Goal: Information Seeking & Learning: Learn about a topic

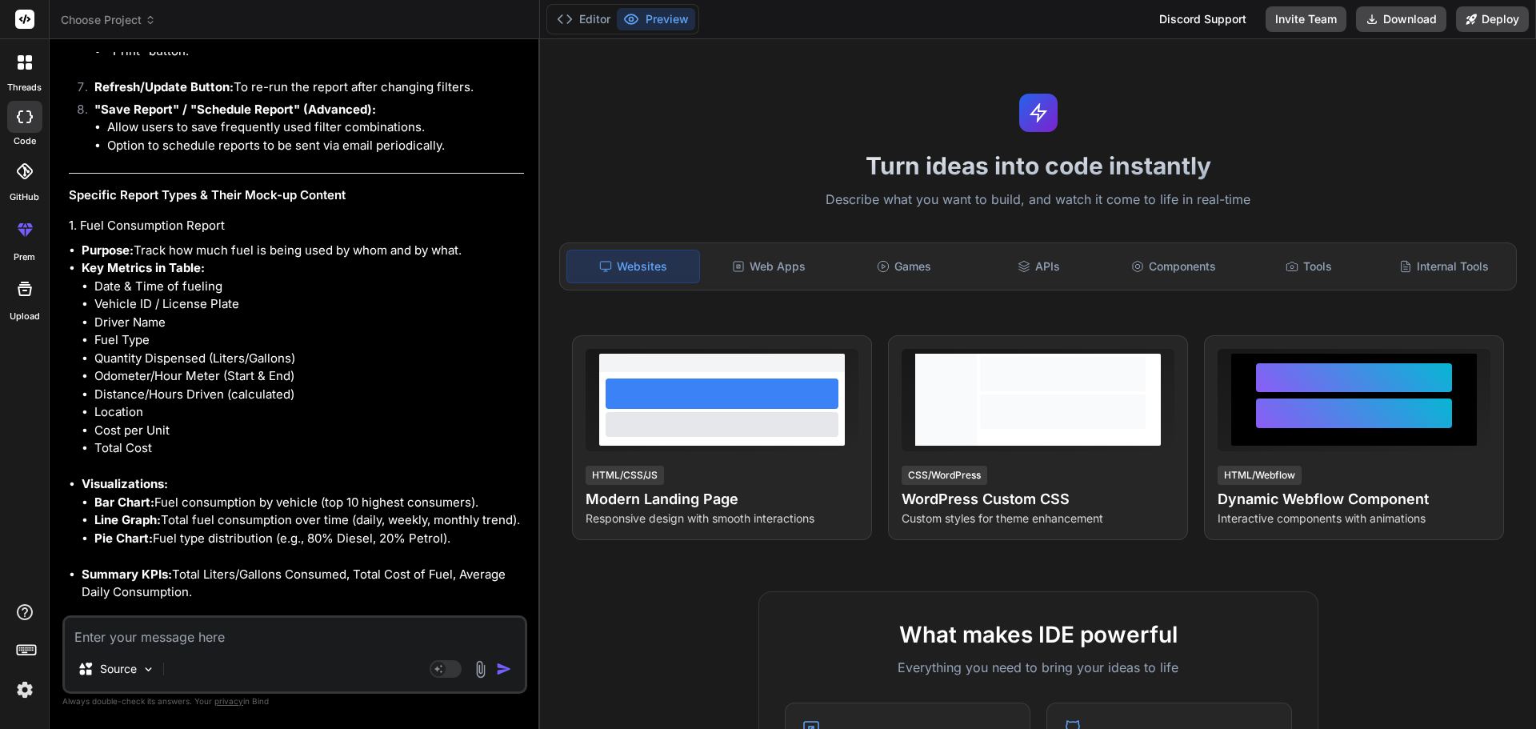
scroll to position [2840, 0]
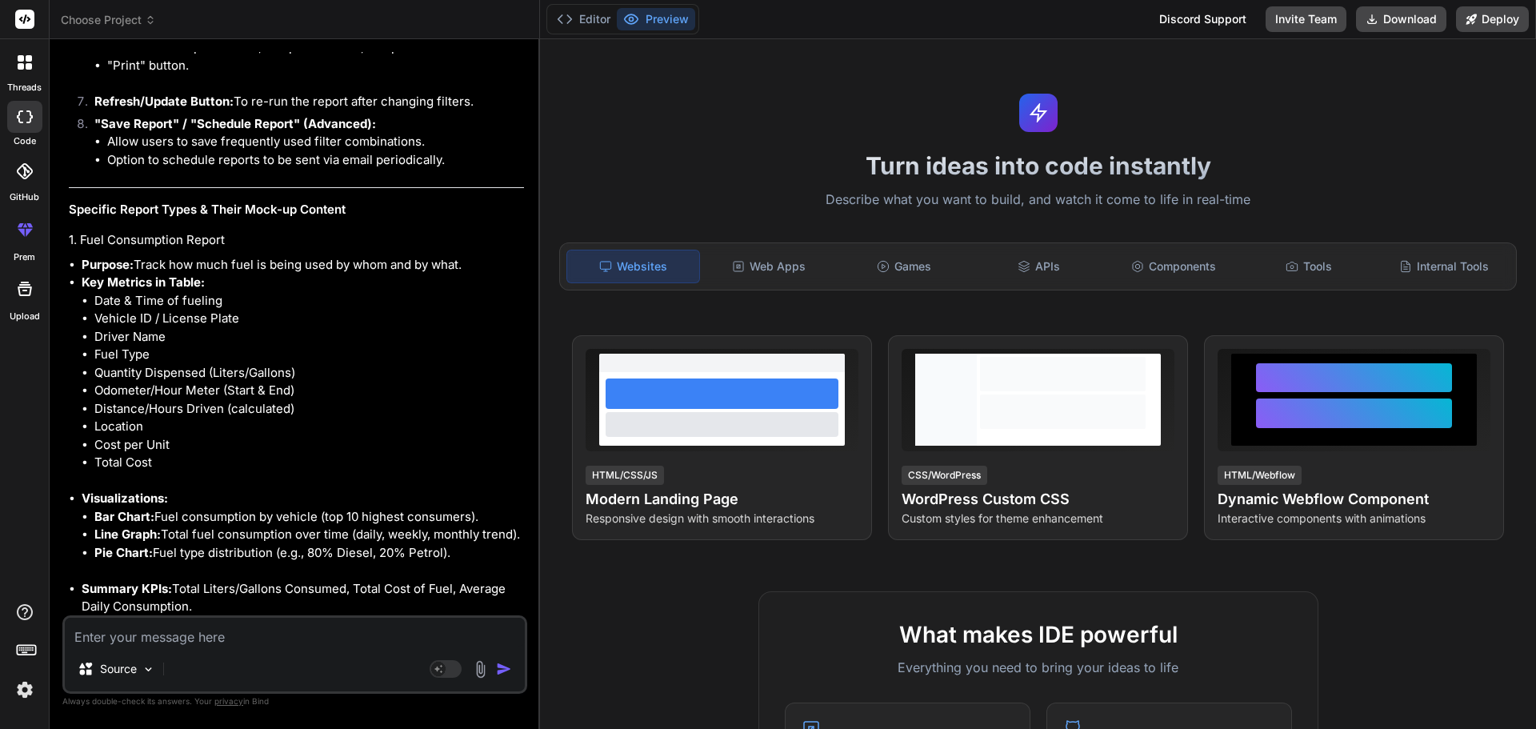
click at [383, 340] on li "Driver Name" at bounding box center [309, 337] width 430 height 18
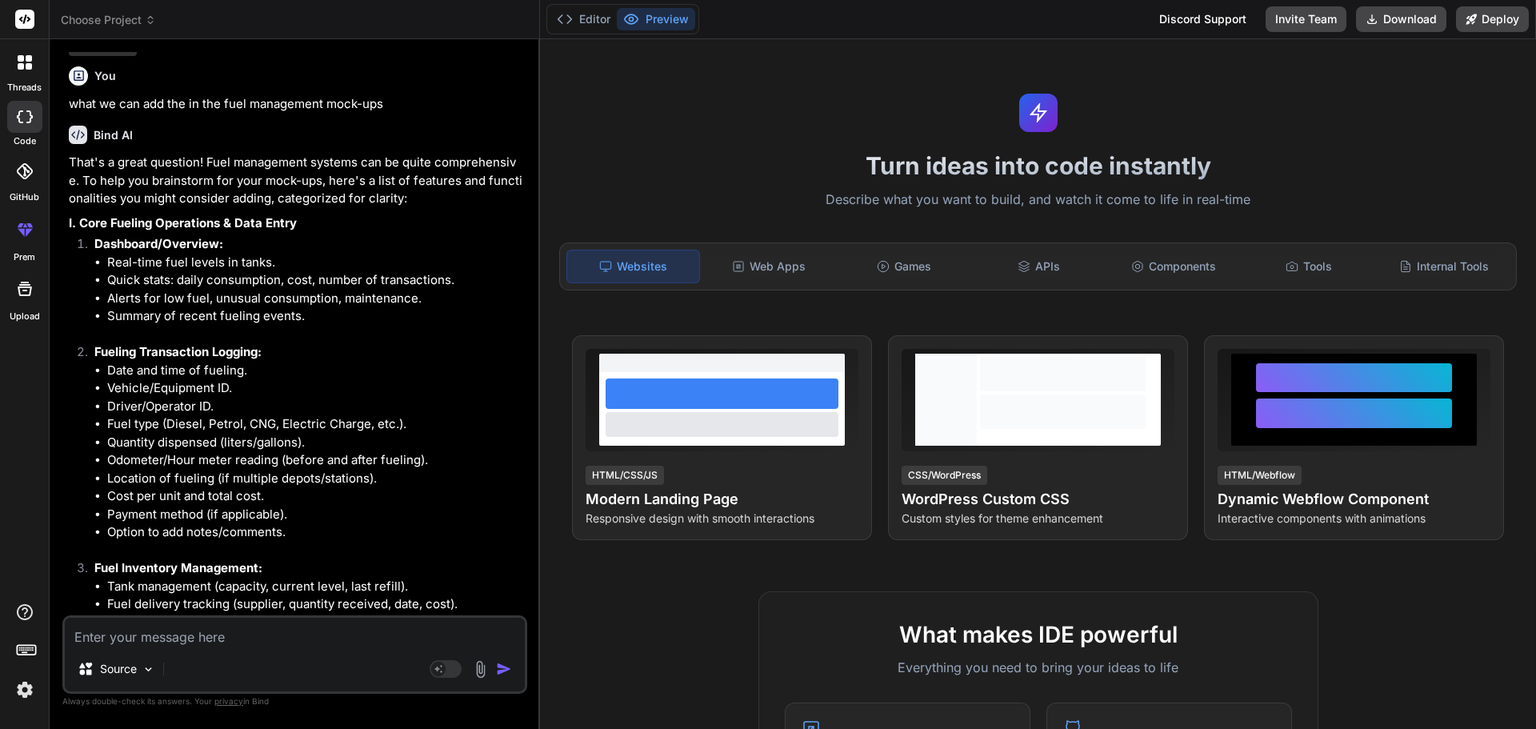
scroll to position [160, 0]
drag, startPoint x: 115, startPoint y: 264, endPoint x: 292, endPoint y: 268, distance: 176.9
click at [292, 268] on li "Real-time fuel levels in tanks." at bounding box center [315, 261] width 417 height 18
drag, startPoint x: 120, startPoint y: 278, endPoint x: 170, endPoint y: 276, distance: 49.7
click at [170, 276] on li "Quick stats: daily consumption, cost, number of transactions." at bounding box center [315, 279] width 417 height 18
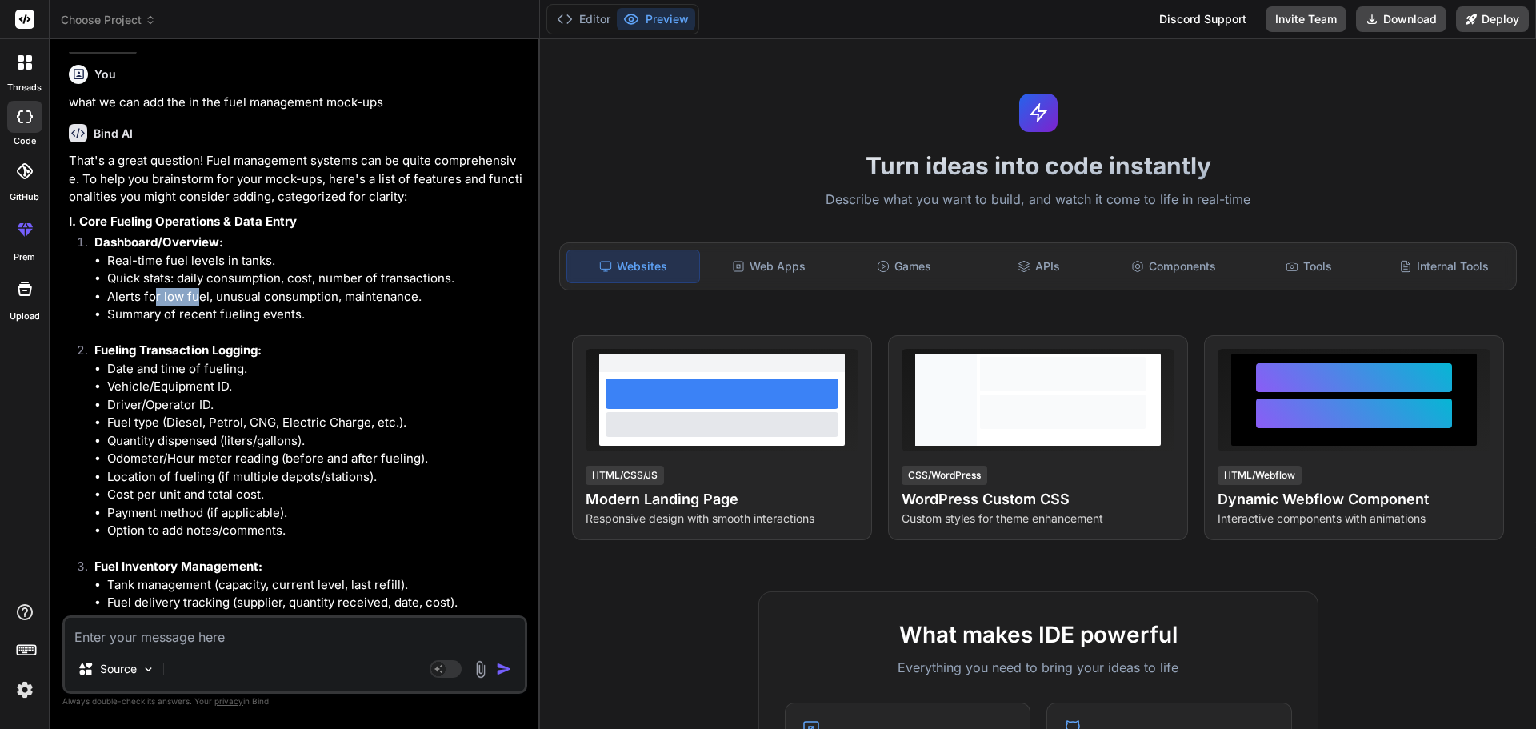
drag, startPoint x: 157, startPoint y: 298, endPoint x: 194, endPoint y: 301, distance: 37.7
click at [194, 301] on li "Alerts for low fuel, unusual consumption, maintenance." at bounding box center [315, 297] width 417 height 18
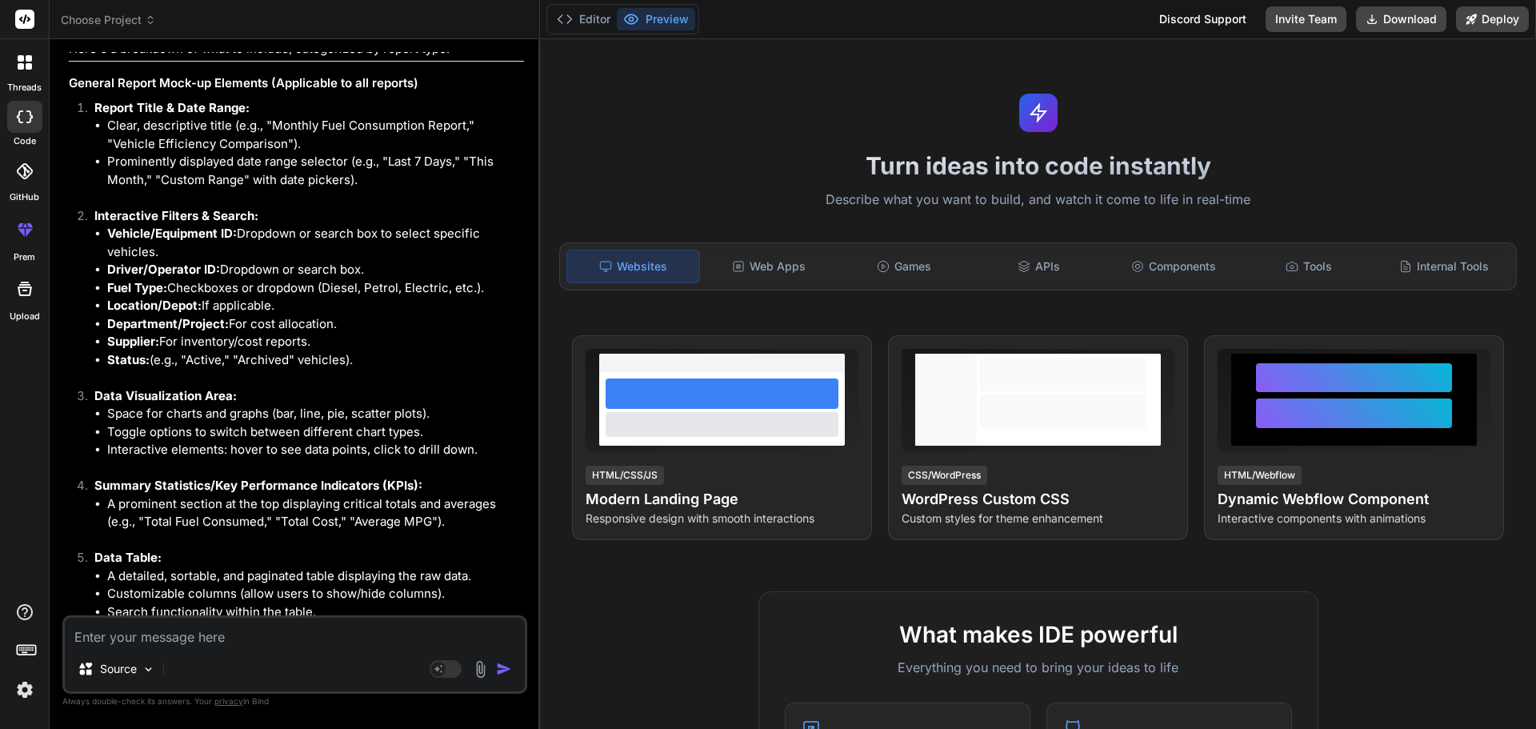
scroll to position [2241, 0]
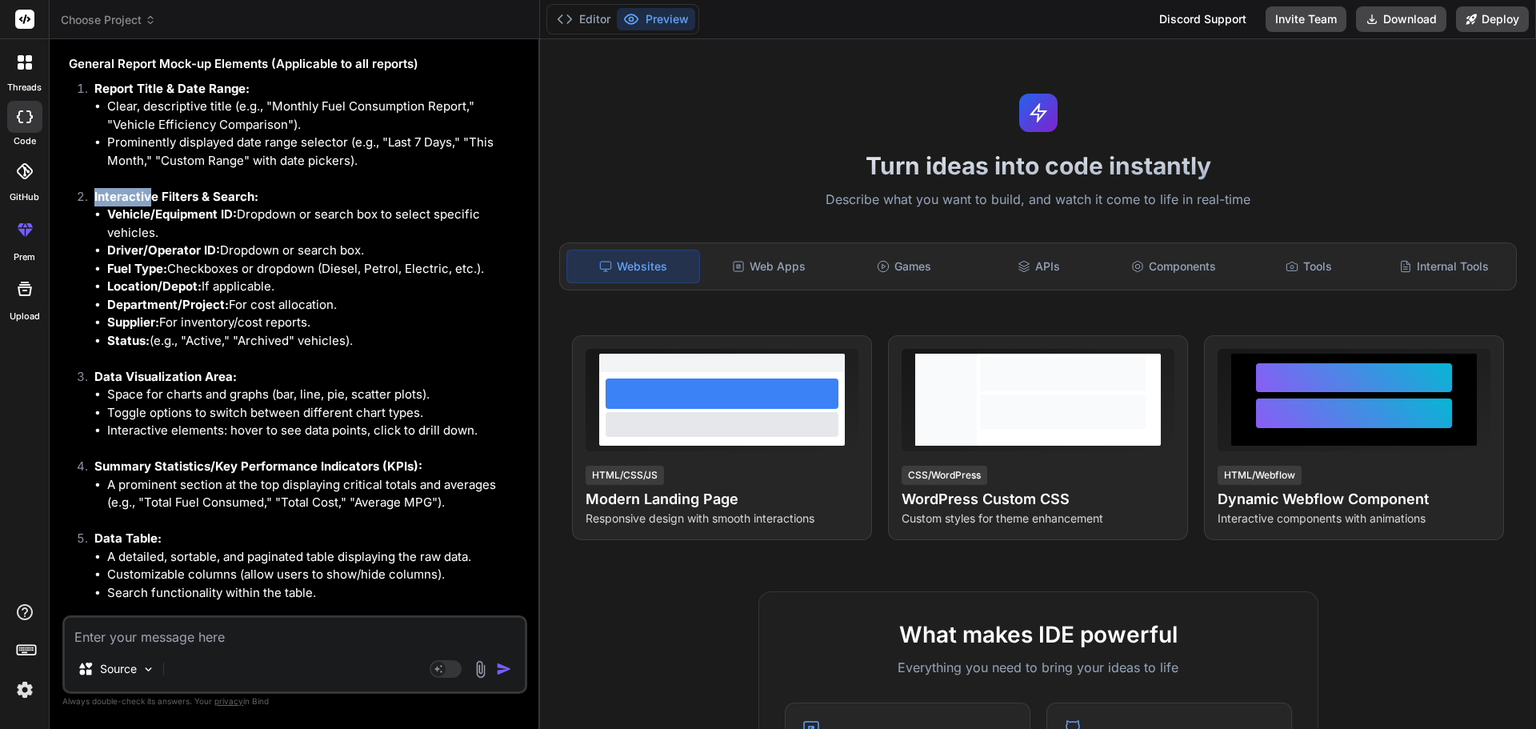
drag, startPoint x: 96, startPoint y: 198, endPoint x: 150, endPoint y: 202, distance: 54.6
click at [150, 202] on strong "Interactive Filters & Search:" at bounding box center [176, 196] width 164 height 15
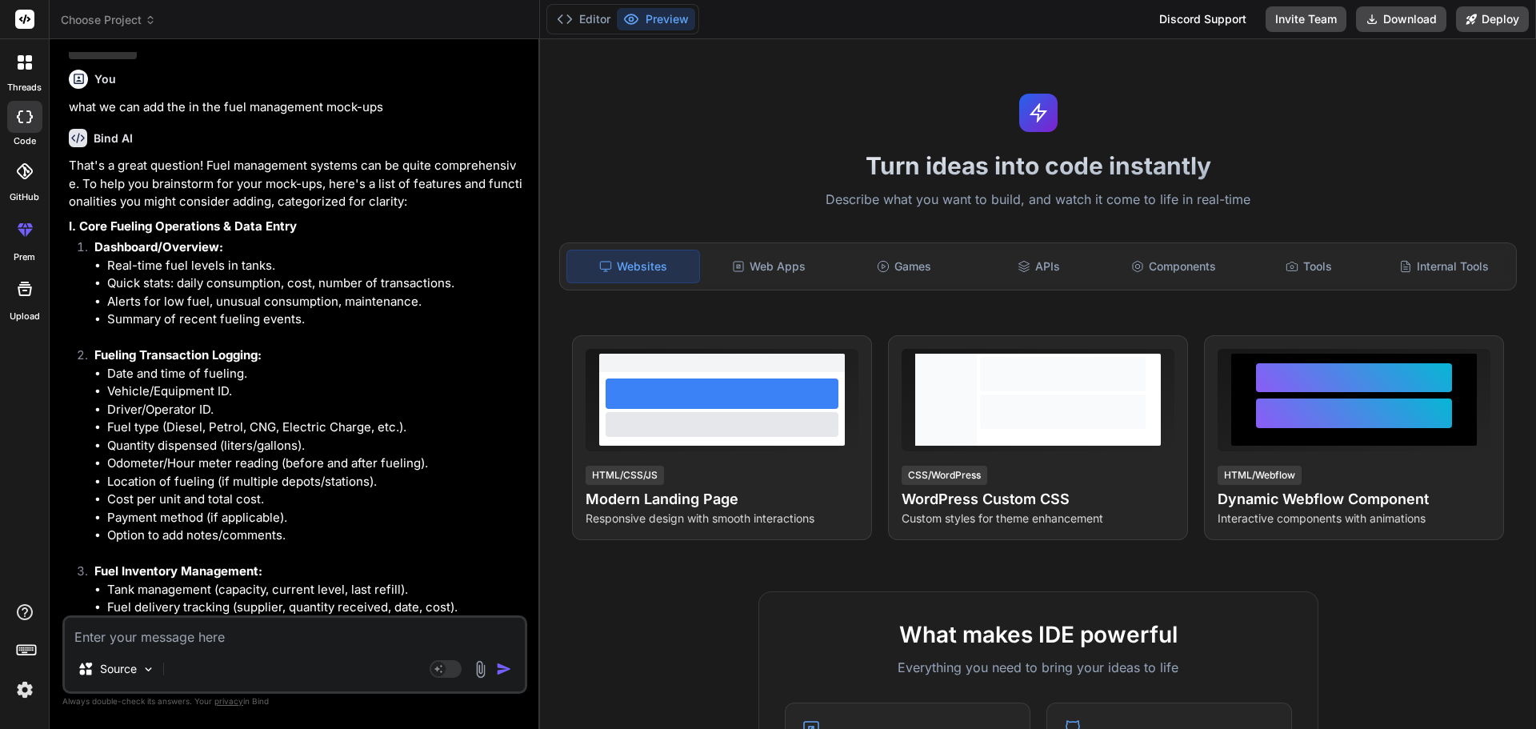
scroll to position [160, 0]
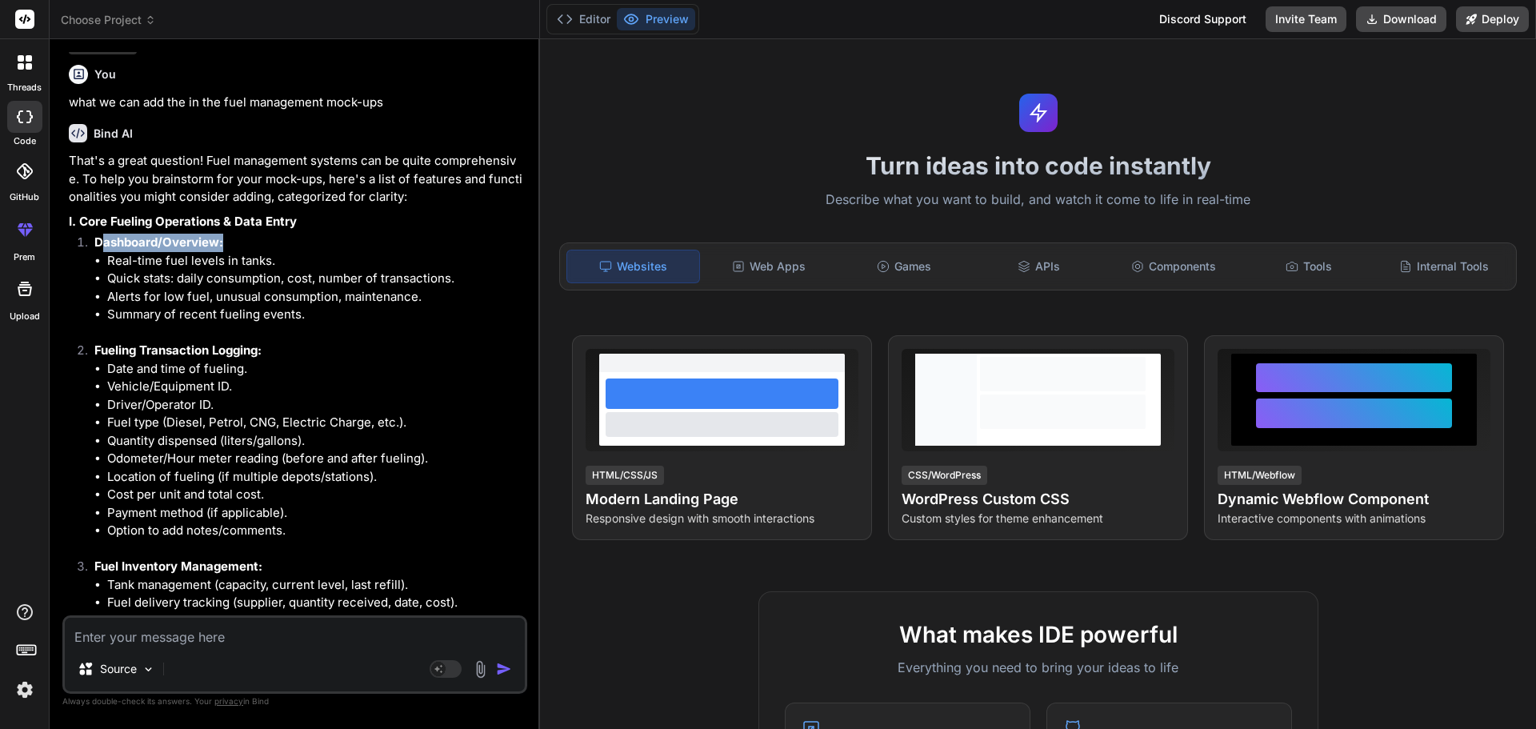
drag, startPoint x: 102, startPoint y: 246, endPoint x: 234, endPoint y: 240, distance: 132.2
click at [234, 240] on li "Dashboard/Overview: Real-time fuel levels in tanks. Quick stats: daily consumpt…" at bounding box center [303, 288] width 443 height 108
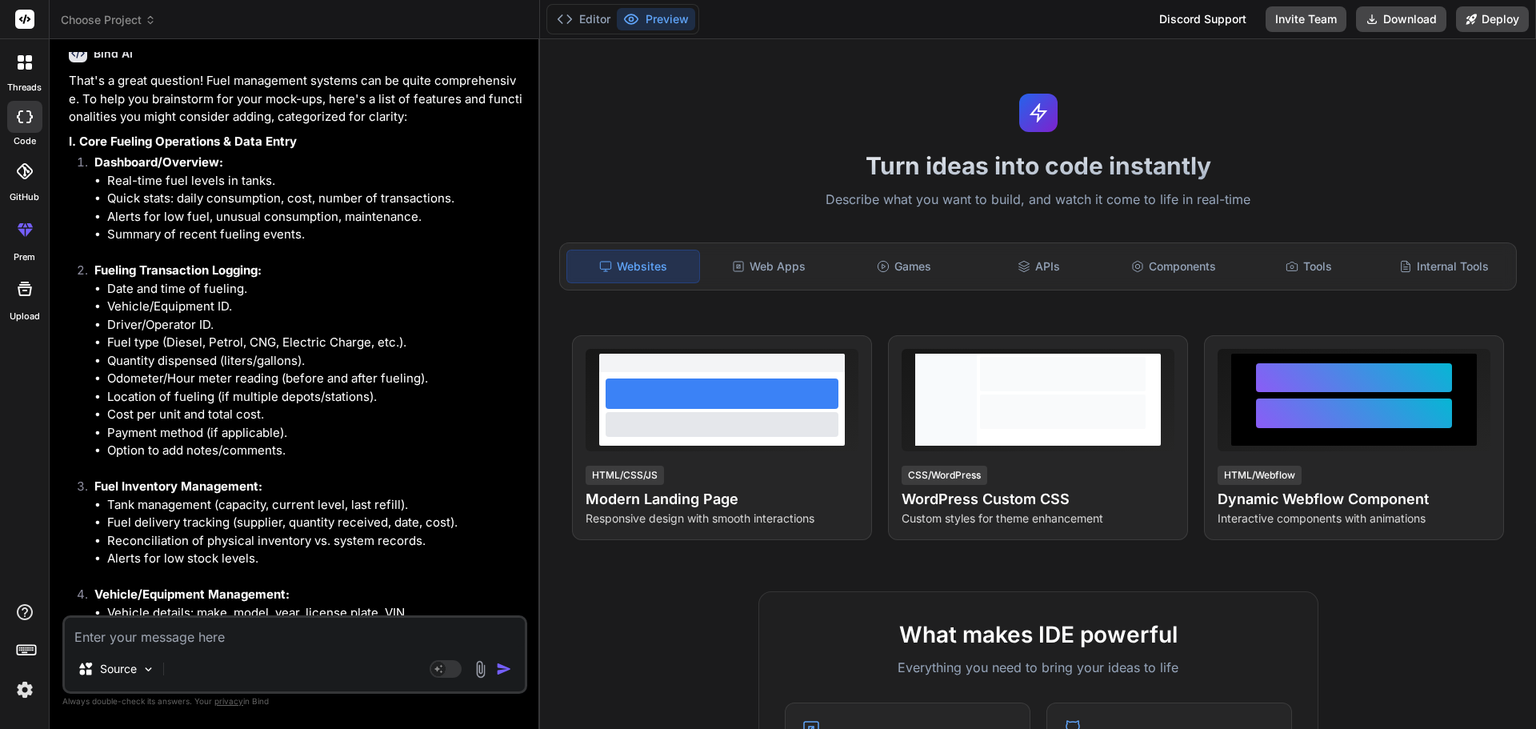
scroll to position [320, 0]
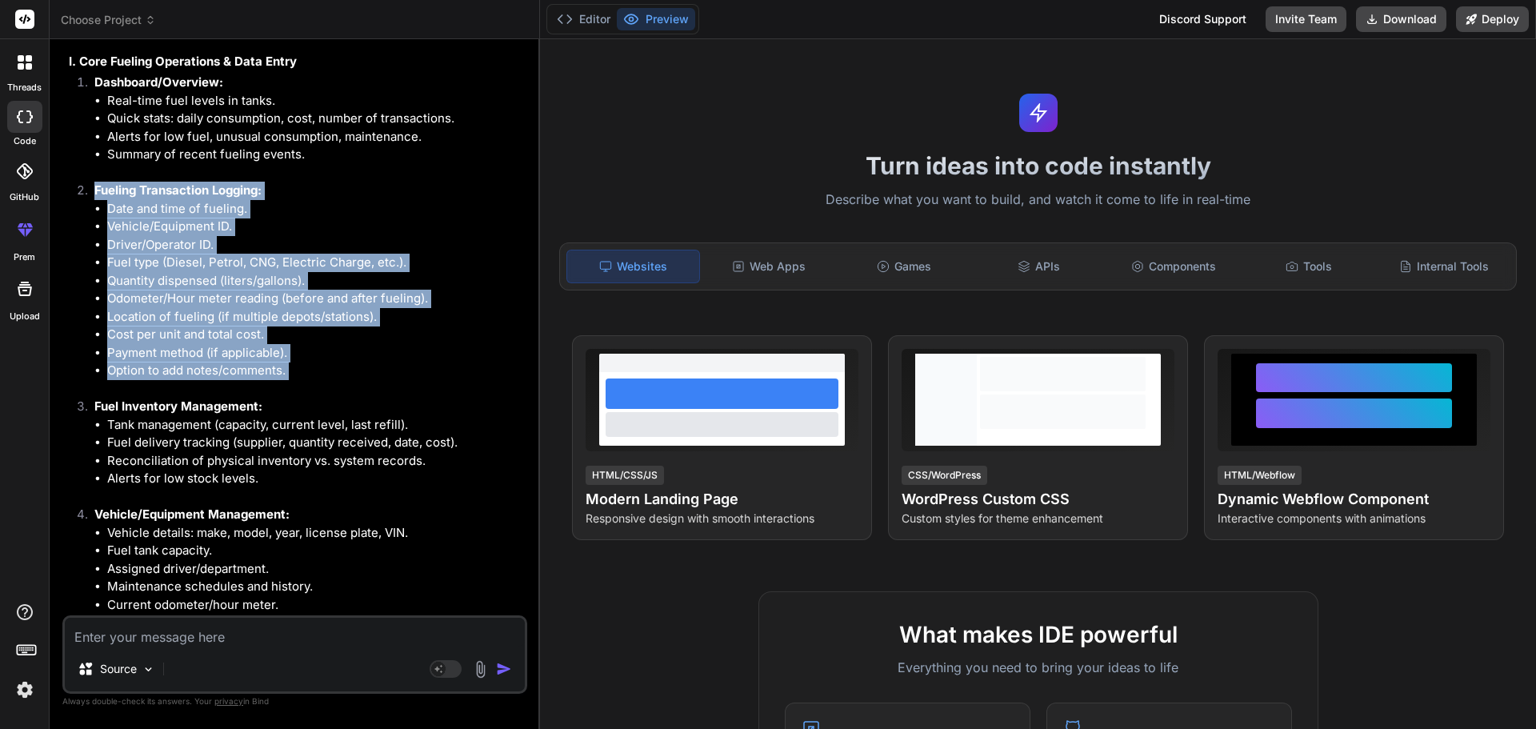
drag, startPoint x: 97, startPoint y: 190, endPoint x: 293, endPoint y: 384, distance: 275.6
click at [293, 384] on li "Fueling Transaction Logging: Date and time of fueling. Vehicle/Equipment ID. Dr…" at bounding box center [303, 290] width 443 height 216
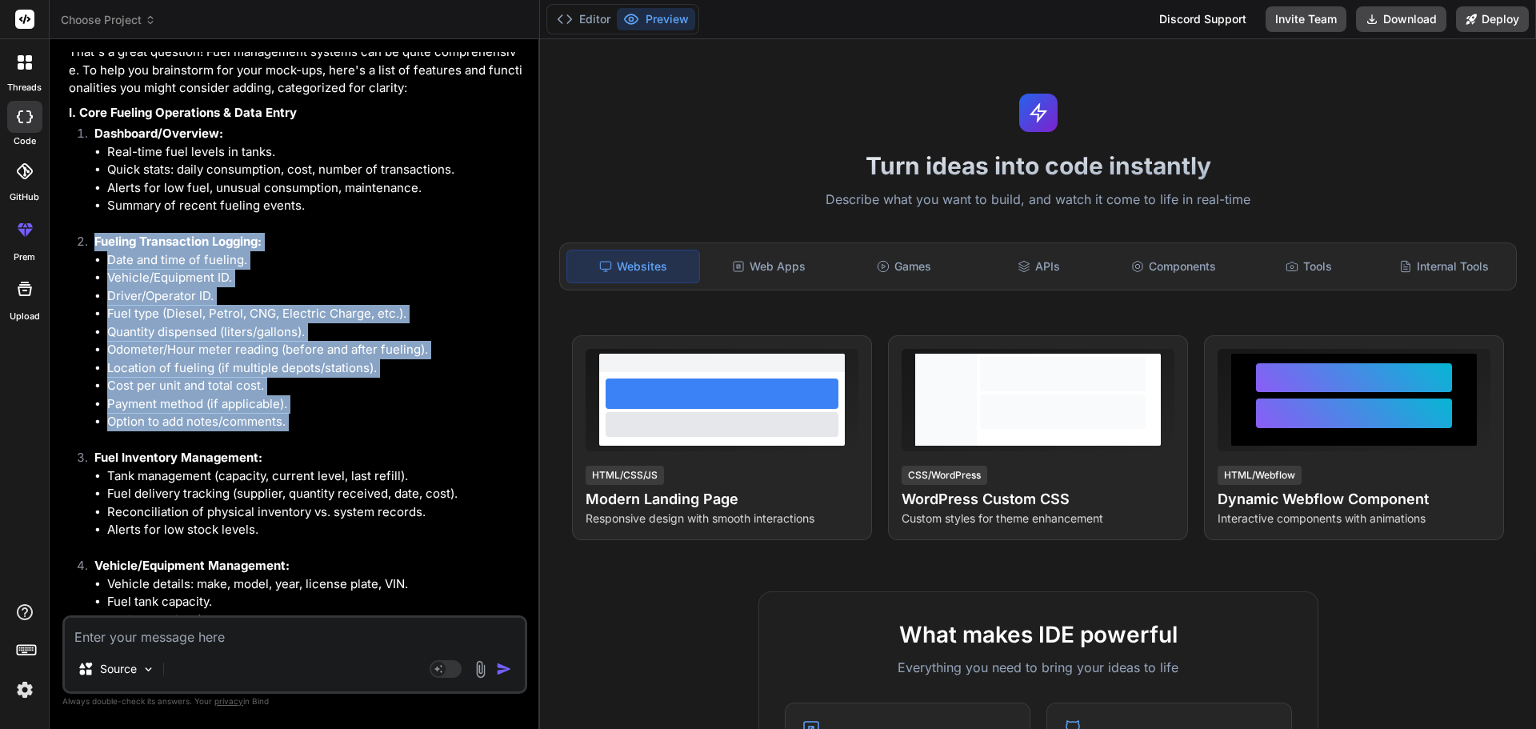
scroll to position [240, 0]
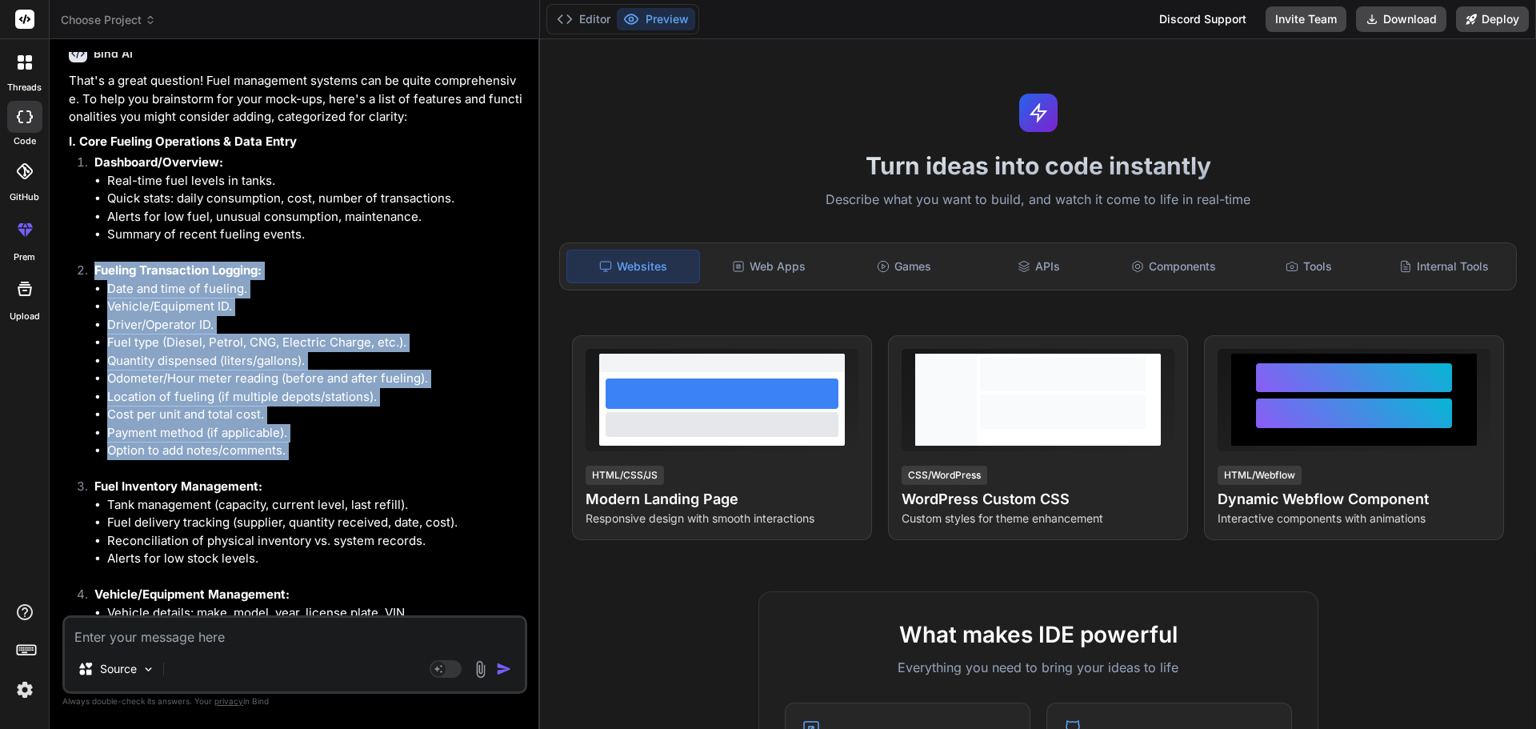
click at [290, 291] on li "Date and time of fueling." at bounding box center [315, 289] width 417 height 18
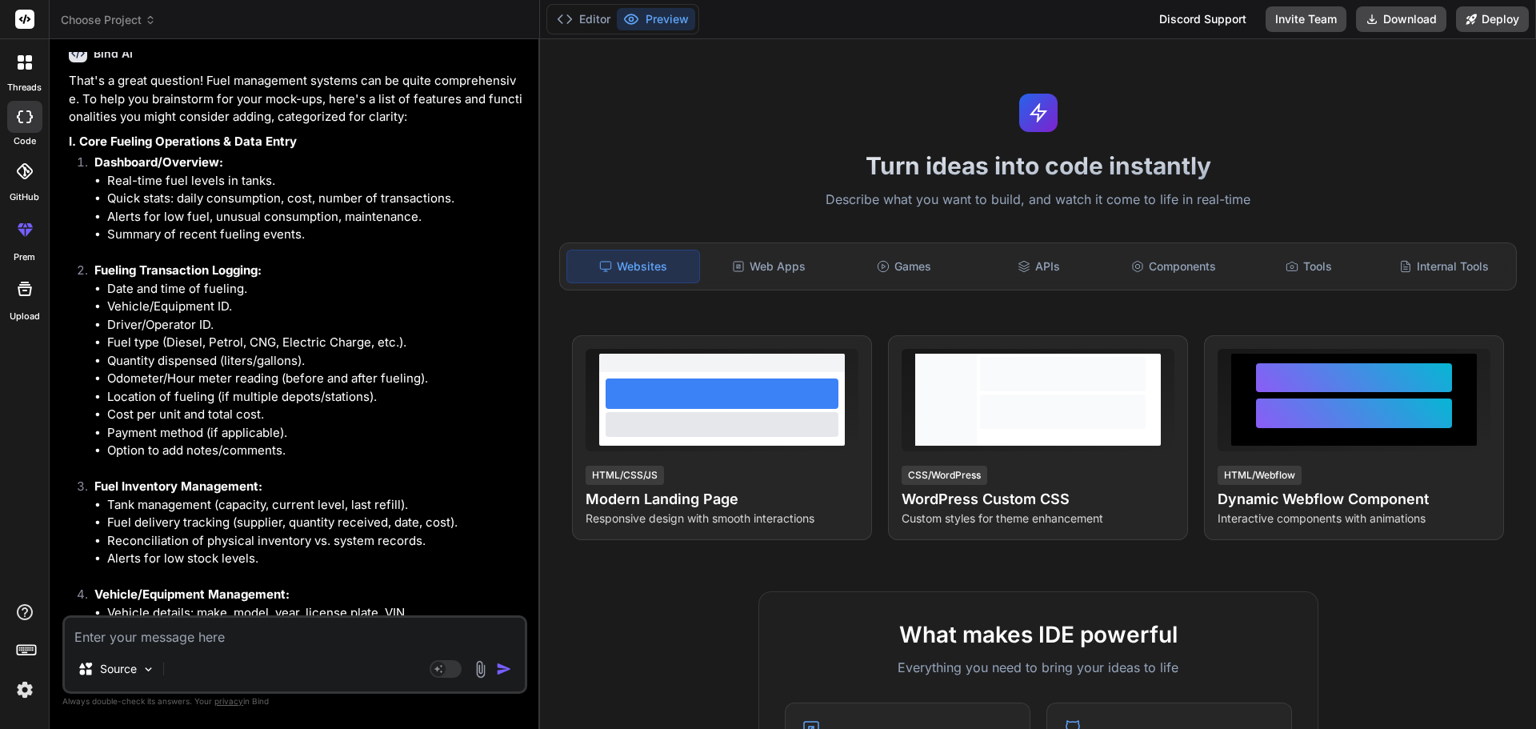
click at [210, 286] on li "Date and time of fueling." at bounding box center [315, 289] width 417 height 18
click at [135, 306] on li "Vehicle/Equipment ID." at bounding box center [315, 307] width 417 height 18
click at [200, 310] on li "Vehicle/Equipment ID." at bounding box center [315, 307] width 417 height 18
click at [140, 327] on li "Driver/Operator ID." at bounding box center [315, 325] width 417 height 18
click at [185, 327] on li "Driver/Operator ID." at bounding box center [315, 325] width 417 height 18
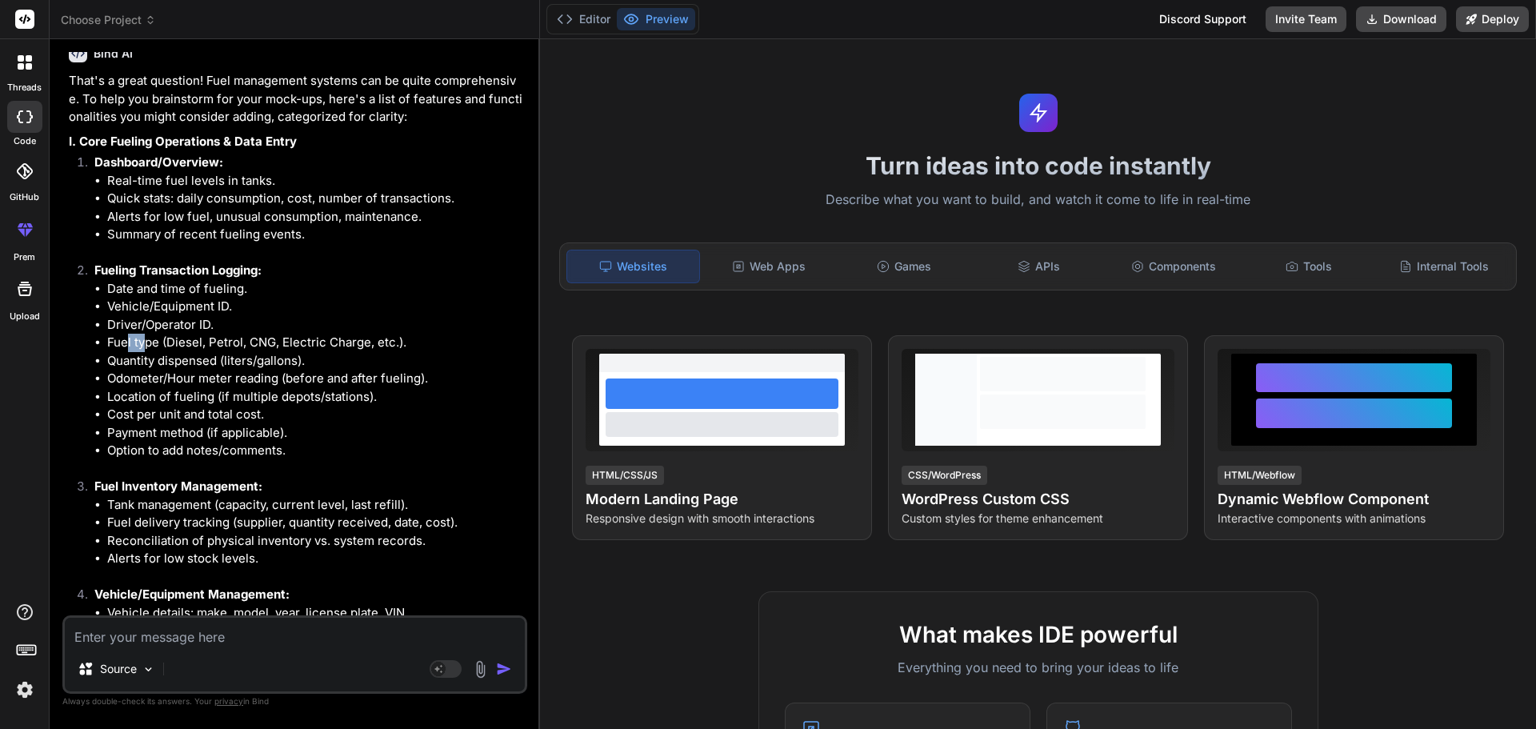
drag, startPoint x: 125, startPoint y: 343, endPoint x: 147, endPoint y: 351, distance: 23.8
click at [147, 351] on li "Fuel type (Diesel, Petrol, CNG, Electric Charge, etc.)." at bounding box center [315, 343] width 417 height 18
click at [126, 364] on li "Quantity dispensed (liters/gallons)." at bounding box center [315, 361] width 417 height 18
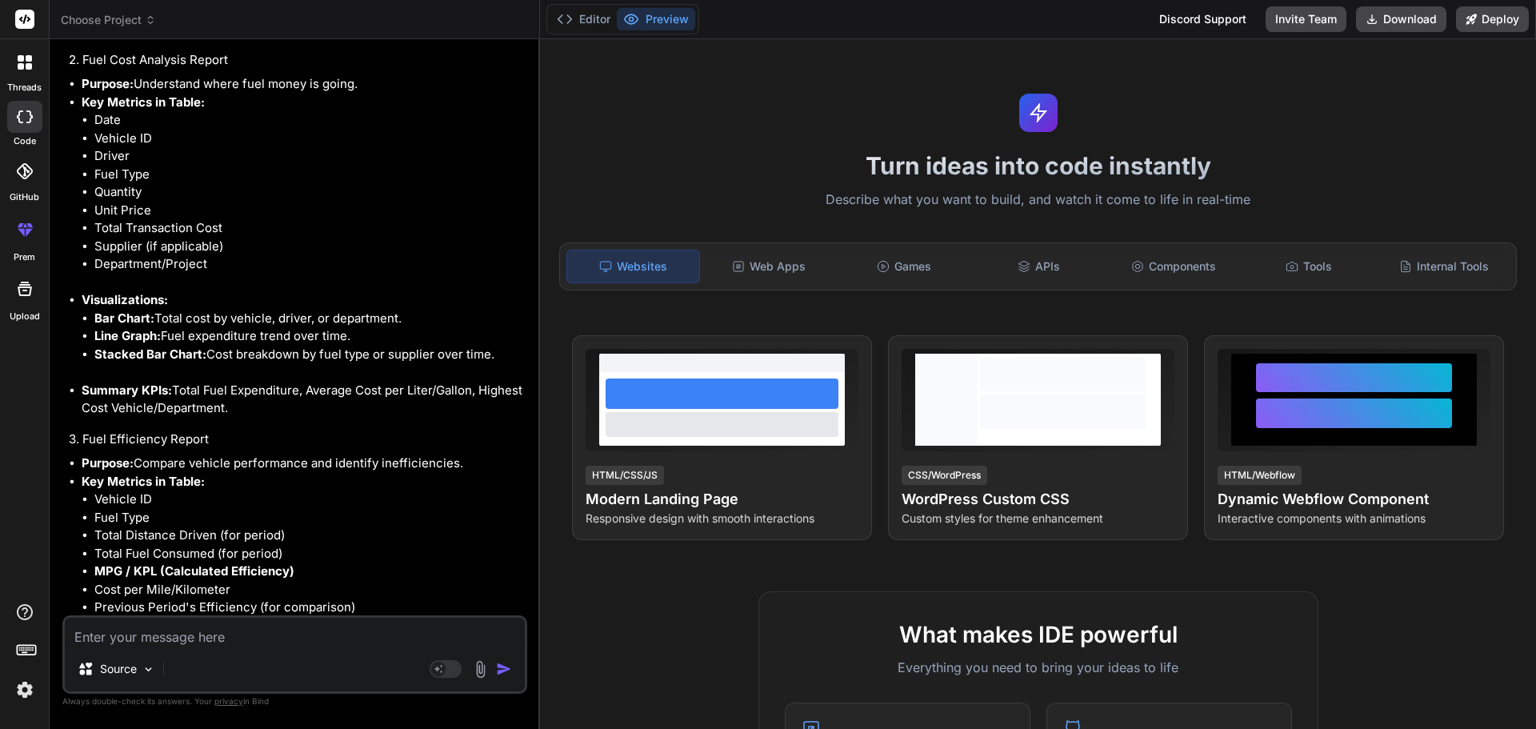
scroll to position [3441, 0]
